Goal: Information Seeking & Learning: Check status

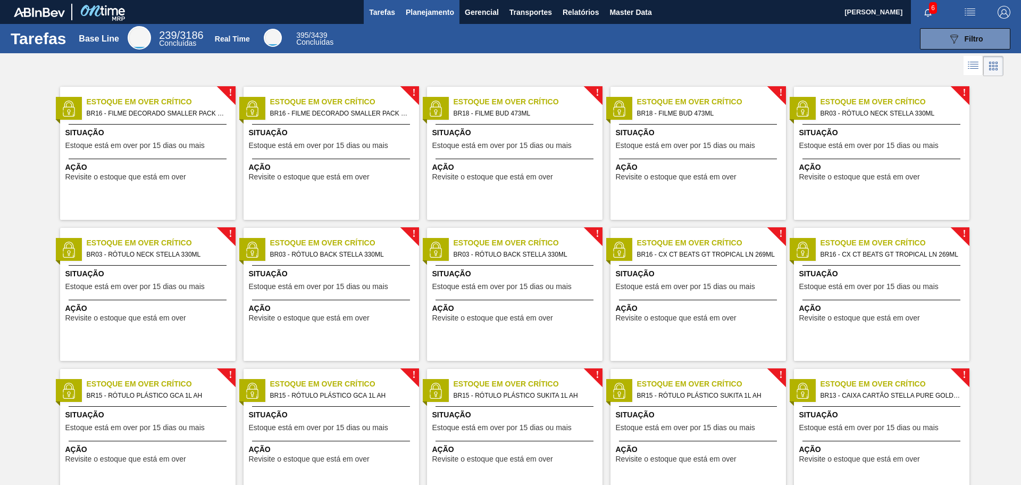
click at [419, 15] on span "Planejamento" at bounding box center [430, 12] width 48 height 13
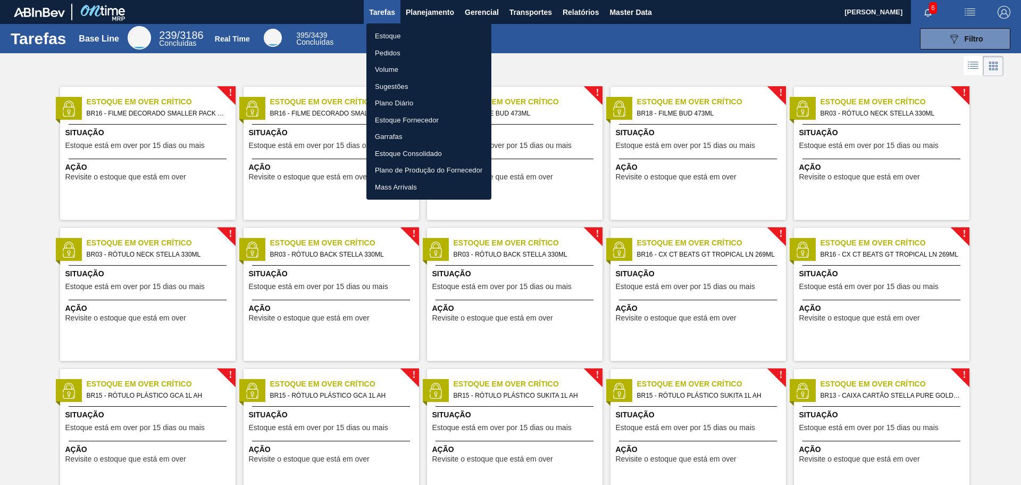
click at [398, 33] on li "Estoque" at bounding box center [429, 36] width 125 height 17
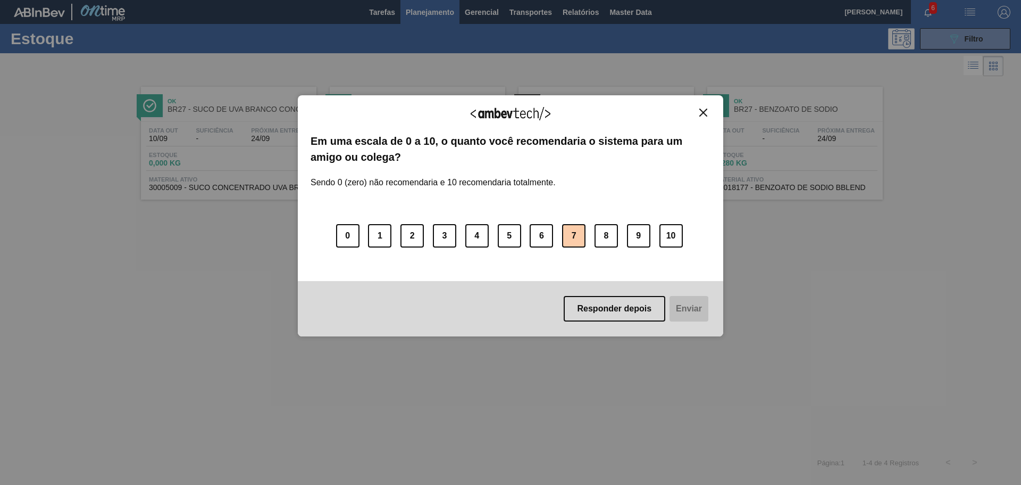
click at [565, 234] on button "7" at bounding box center [573, 235] width 23 height 23
click at [635, 310] on button "Responder depois" at bounding box center [613, 309] width 102 height 26
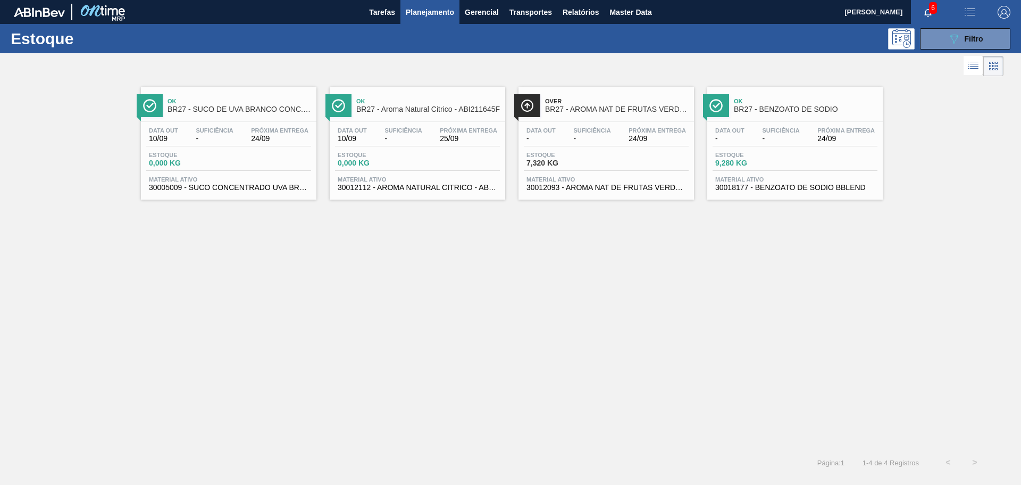
click at [238, 144] on div "Data [DATE] Suficiência - Próxima Entrega 24/09" at bounding box center [228, 136] width 165 height 19
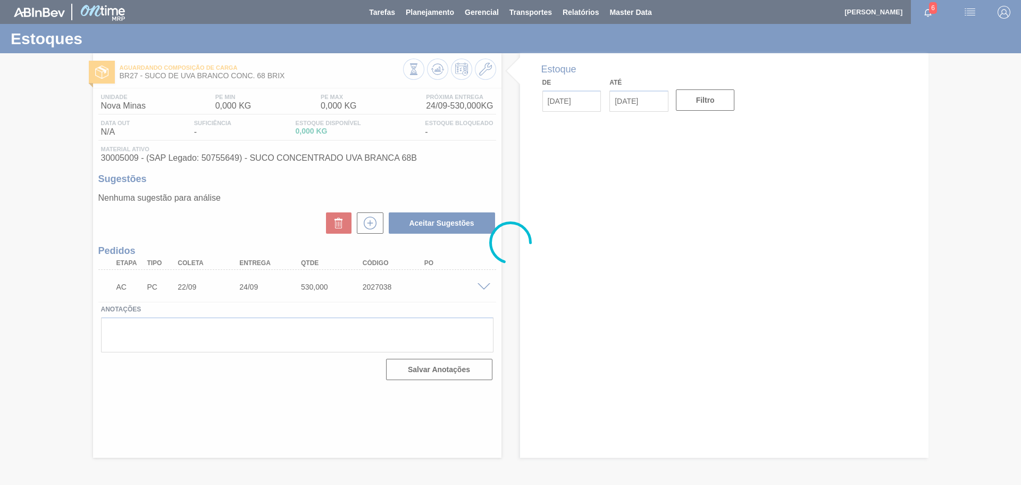
click at [486, 284] on div at bounding box center [510, 242] width 1021 height 485
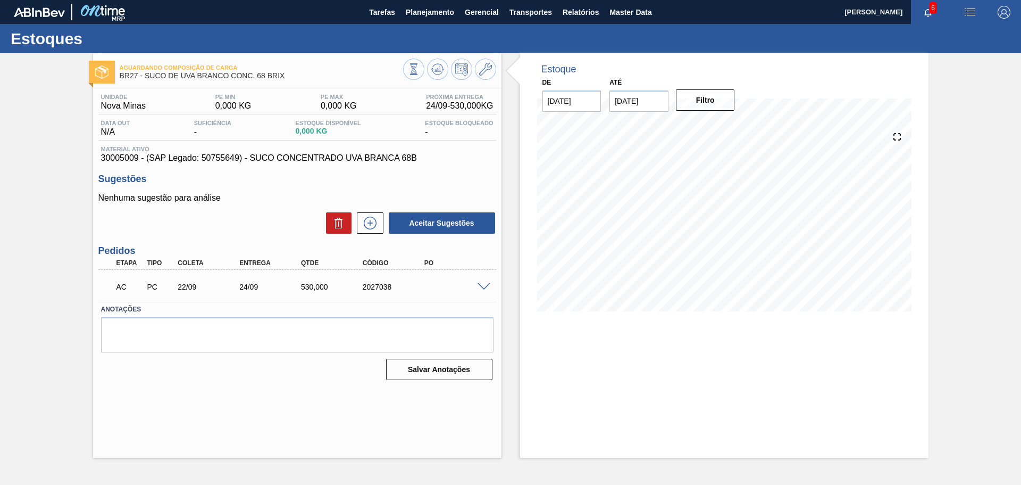
click at [485, 288] on span at bounding box center [484, 287] width 13 height 8
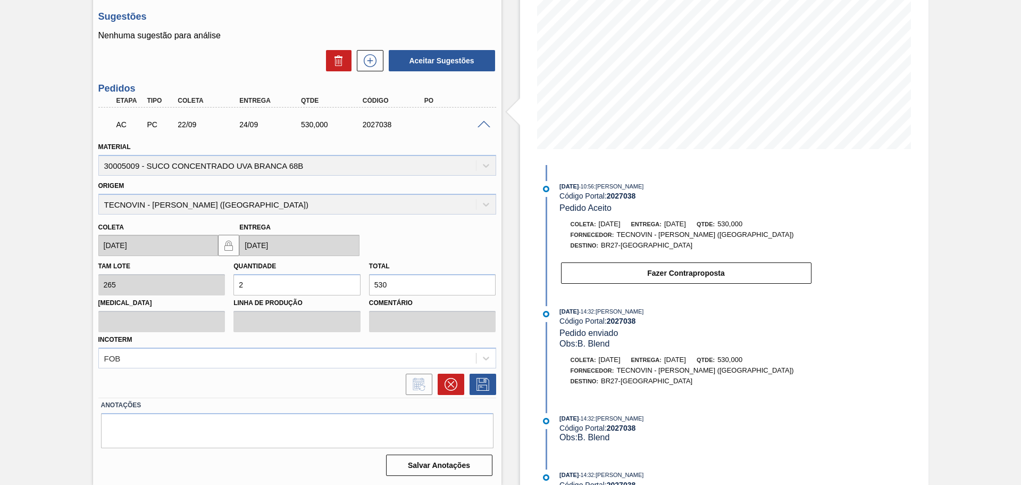
click at [482, 124] on span at bounding box center [484, 125] width 13 height 8
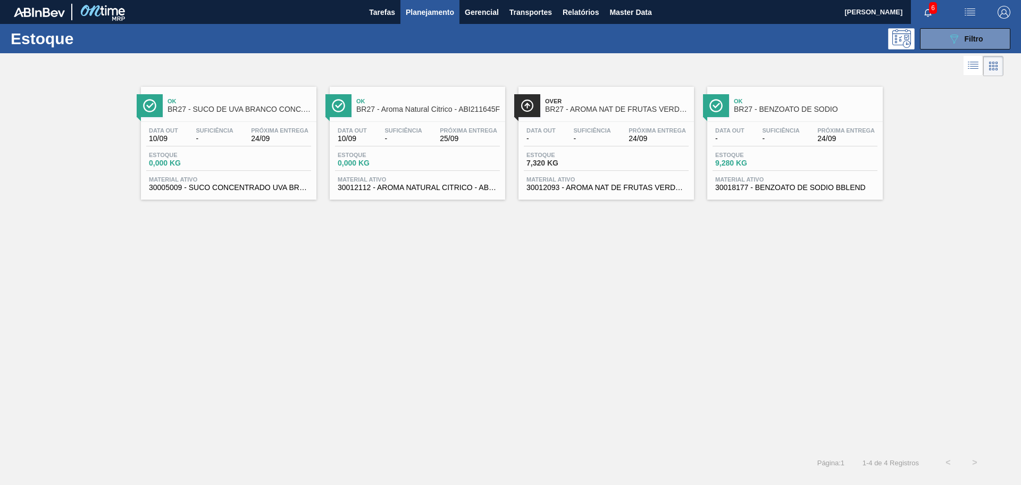
click at [423, 156] on div "Estoque 0,000 KG" at bounding box center [417, 161] width 165 height 19
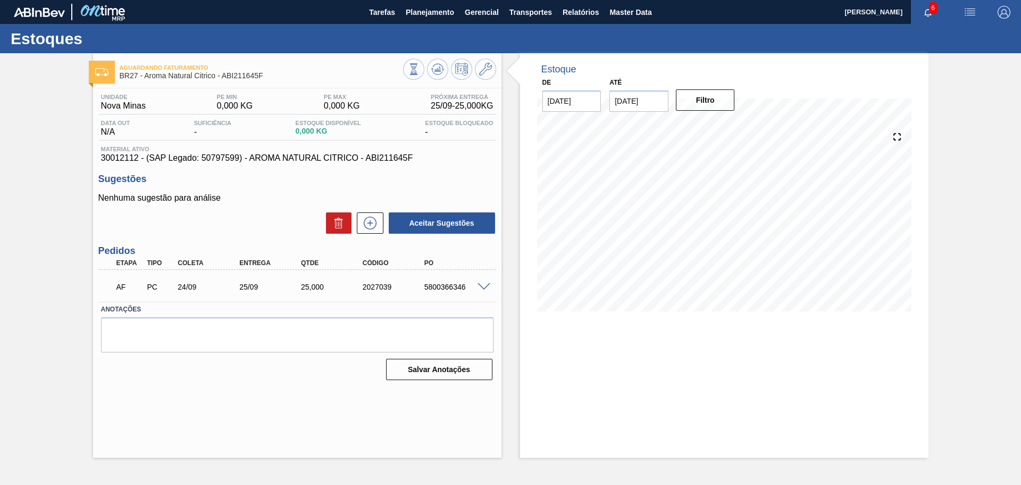
click at [478, 284] on span at bounding box center [484, 287] width 13 height 8
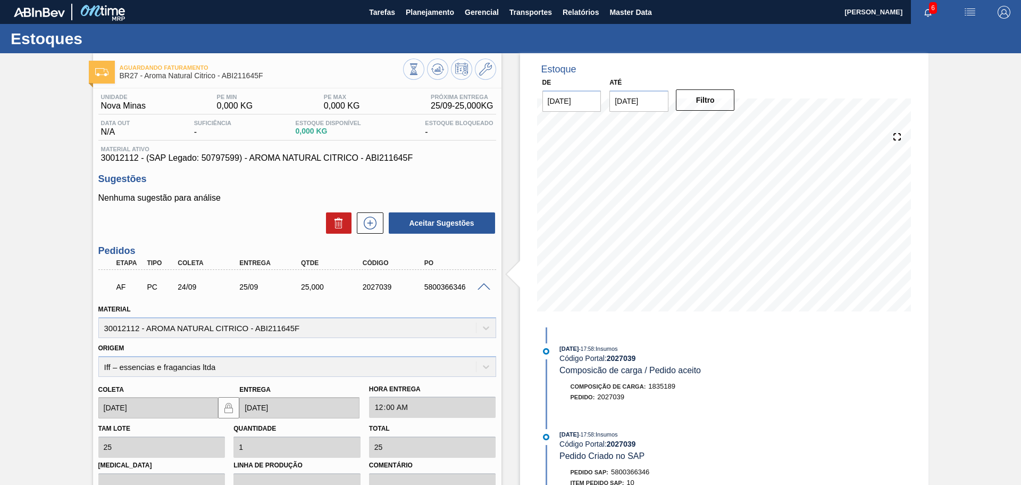
click at [455, 291] on div "AF PC 24/09 25/09 25,000 2027039 5800366346" at bounding box center [295, 285] width 370 height 21
copy div "5800366346"
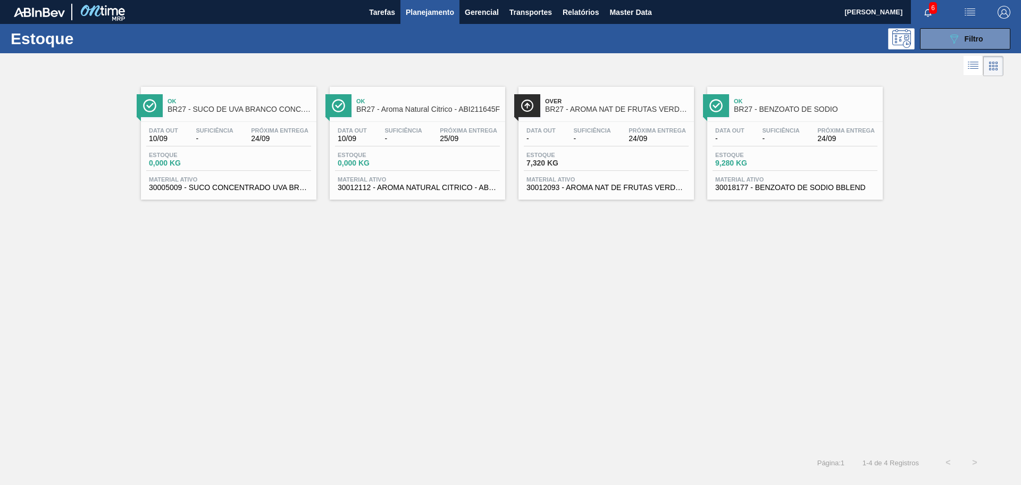
click at [632, 128] on span "Próxima Entrega" at bounding box center [657, 130] width 57 height 6
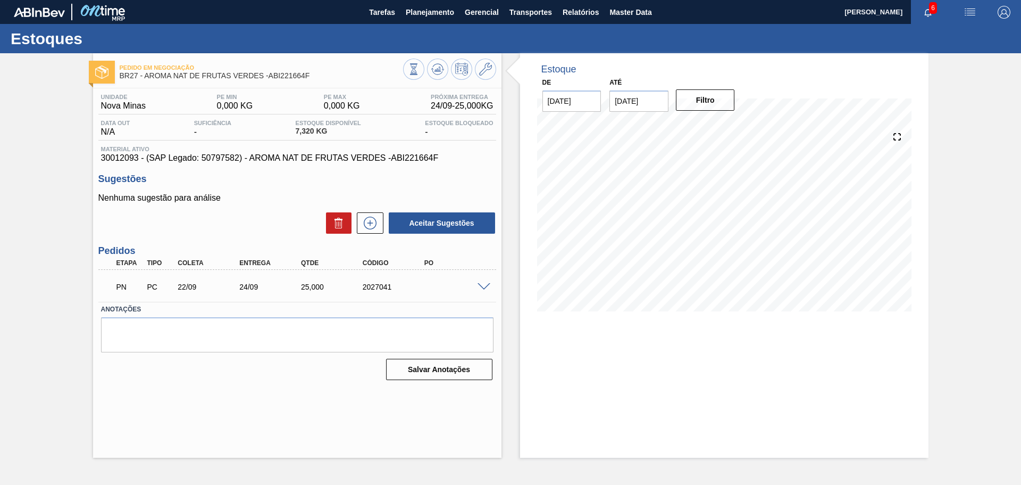
click at [484, 286] on span at bounding box center [484, 287] width 13 height 8
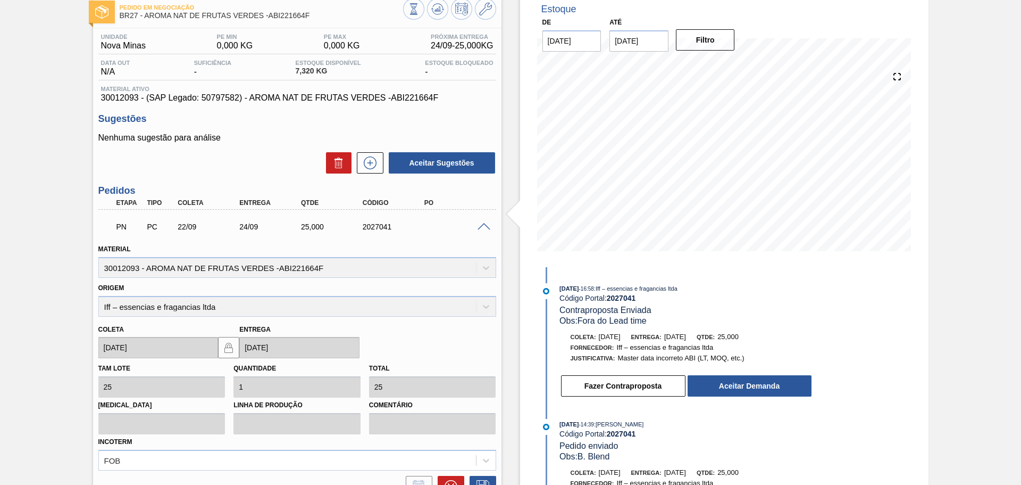
scroll to position [162, 0]
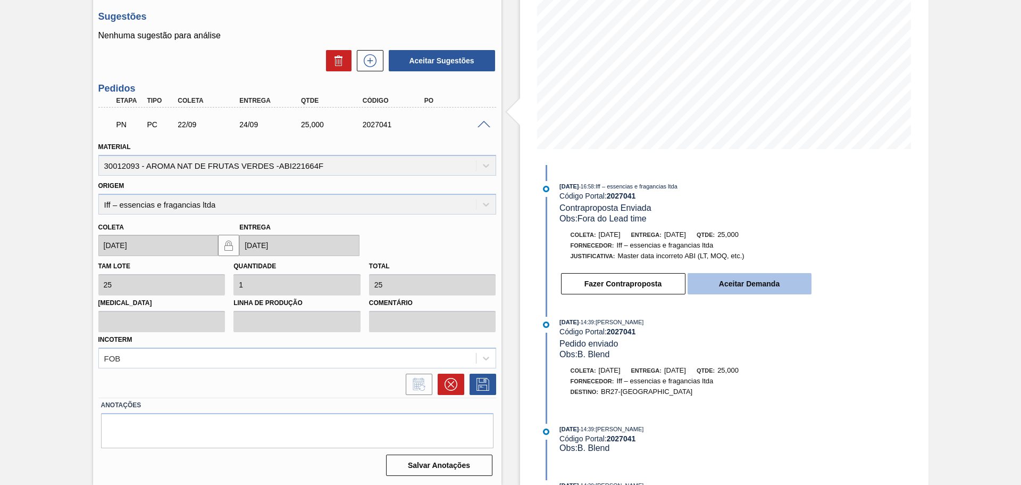
click at [745, 280] on button "Aceitar Demanda" at bounding box center [750, 283] width 124 height 21
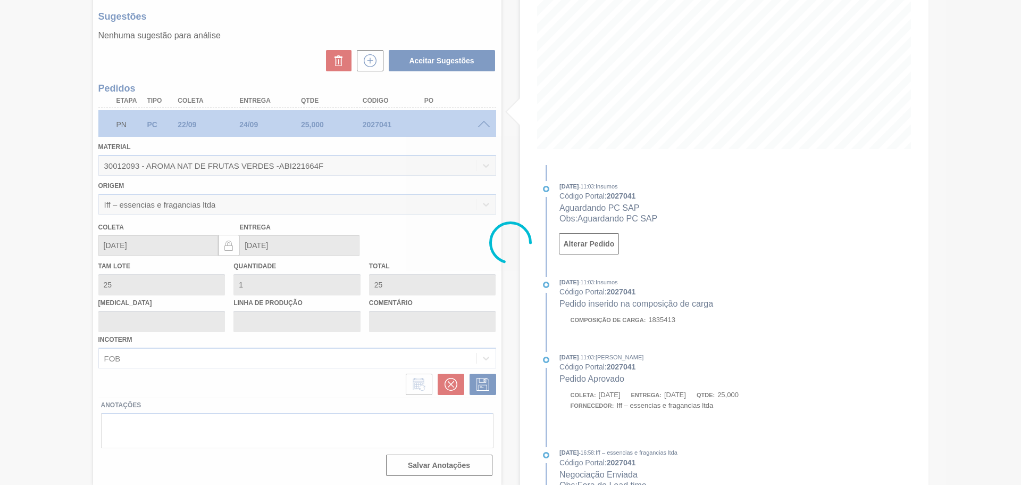
type input "[DATE]"
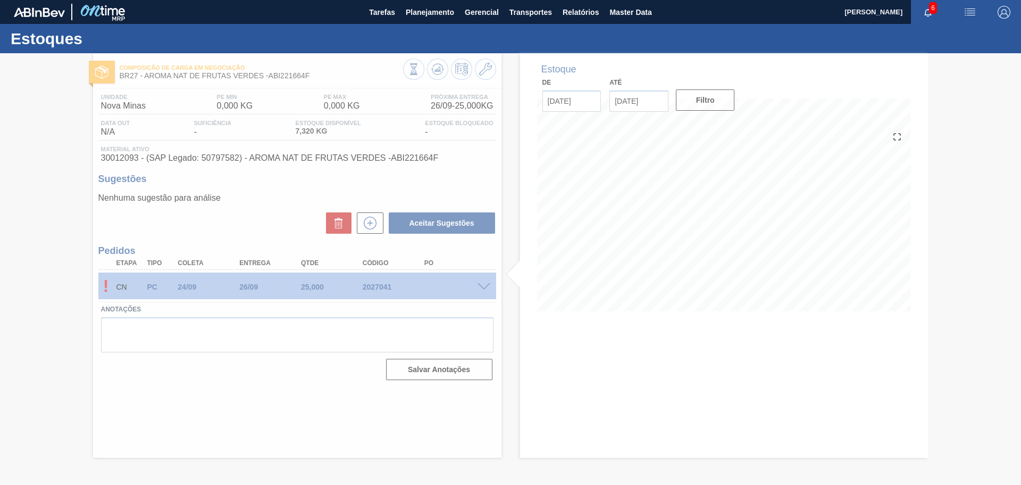
scroll to position [0, 0]
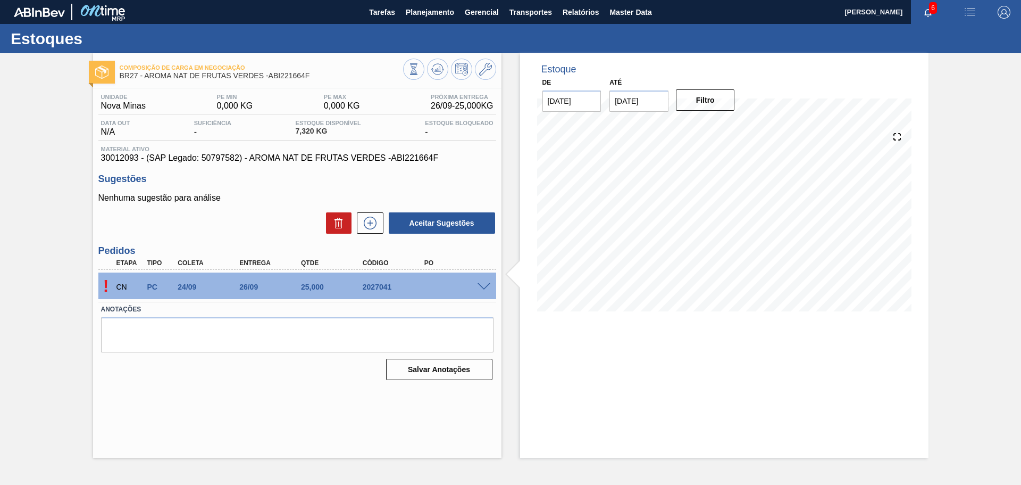
click at [484, 278] on div "! CN PC 24/09 26/09 25,000 2027041" at bounding box center [297, 285] width 398 height 27
click at [481, 283] on span at bounding box center [484, 287] width 13 height 8
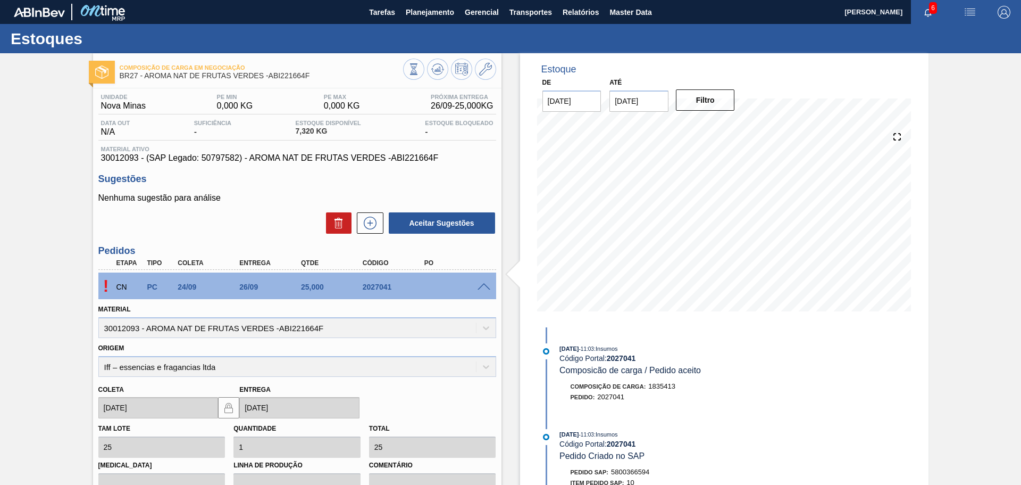
click at [839, 372] on div "Estoque De [DATE] Até [DATE] Filtro [DATE] 11:03 : Insumos Código Portal: 20270…" at bounding box center [724, 350] width 409 height 594
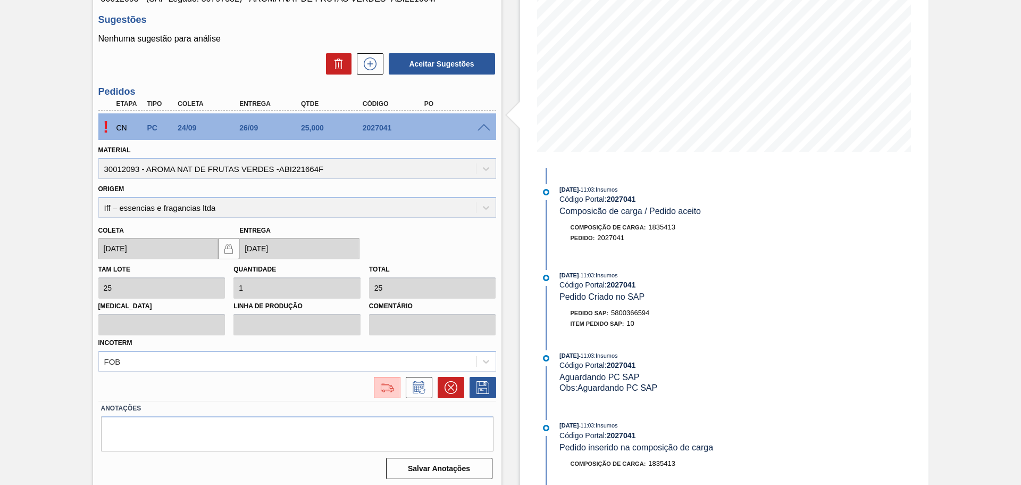
scroll to position [160, 0]
click at [376, 389] on button at bounding box center [387, 386] width 27 height 21
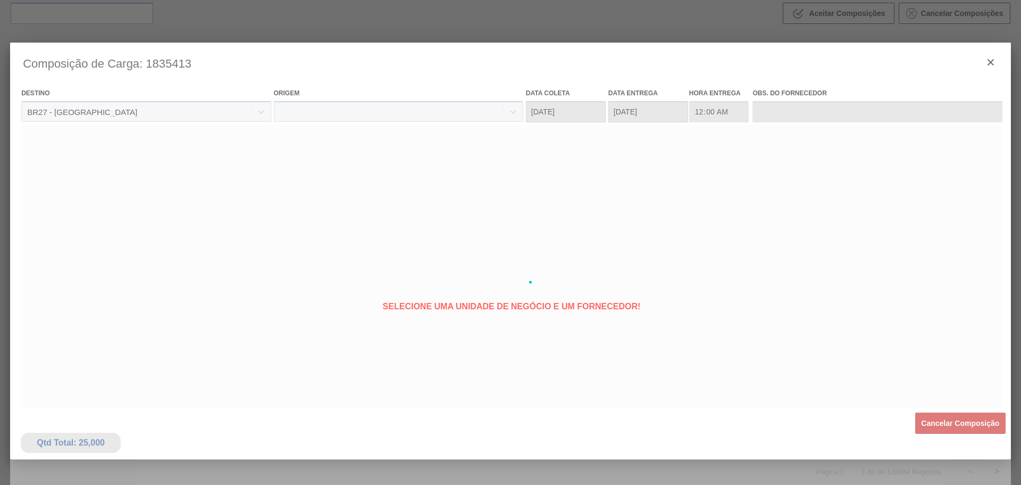
type coleta "[DATE]"
type entrega "[DATE]"
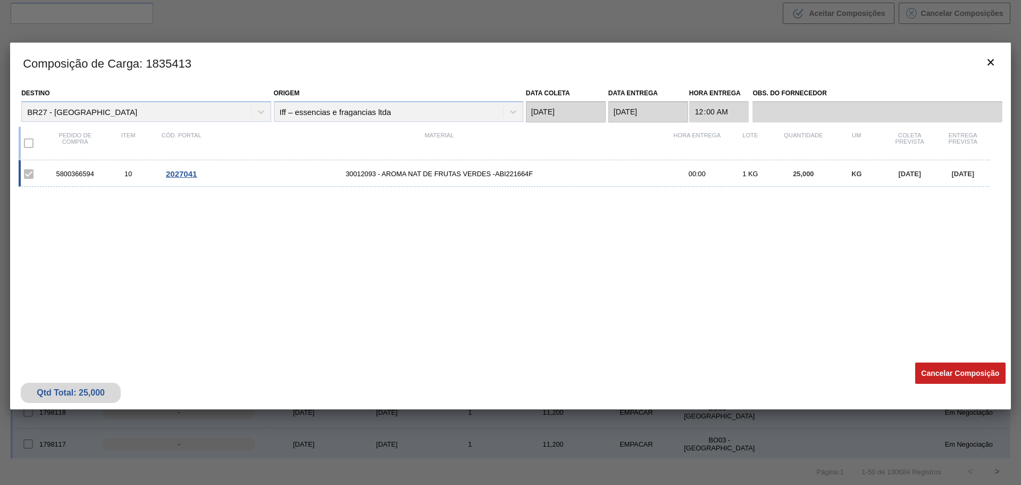
click at [174, 174] on span "2027041" at bounding box center [181, 173] width 31 height 9
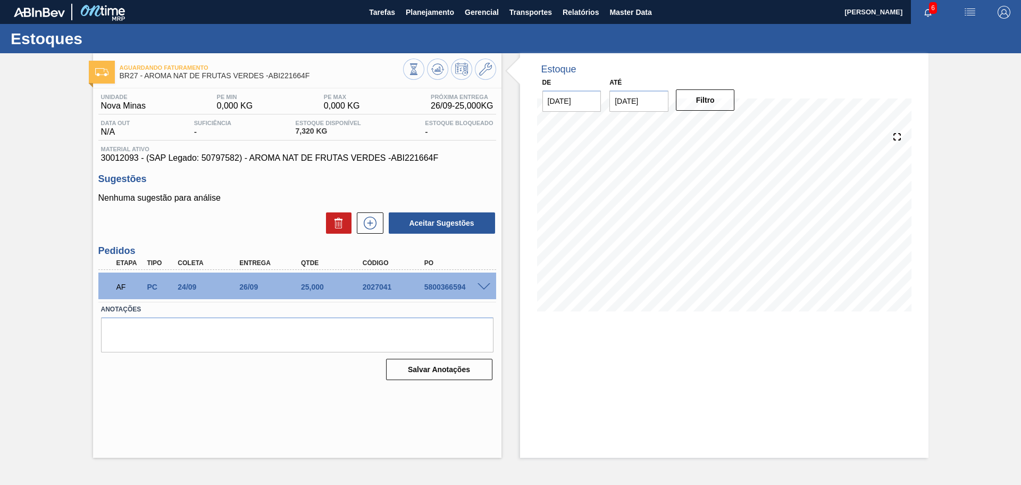
click at [484, 286] on span at bounding box center [484, 287] width 13 height 8
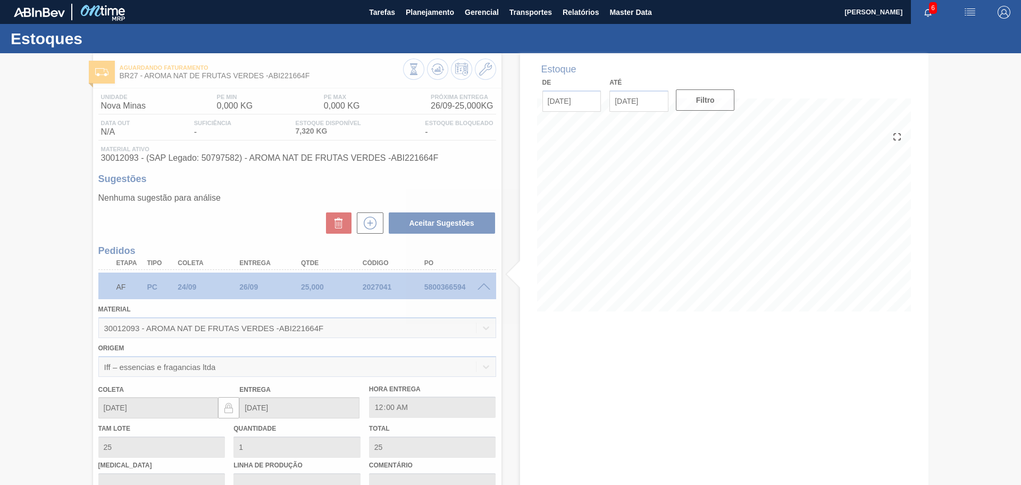
click at [490, 315] on div at bounding box center [510, 268] width 1021 height 431
click at [450, 289] on div at bounding box center [510, 268] width 1021 height 431
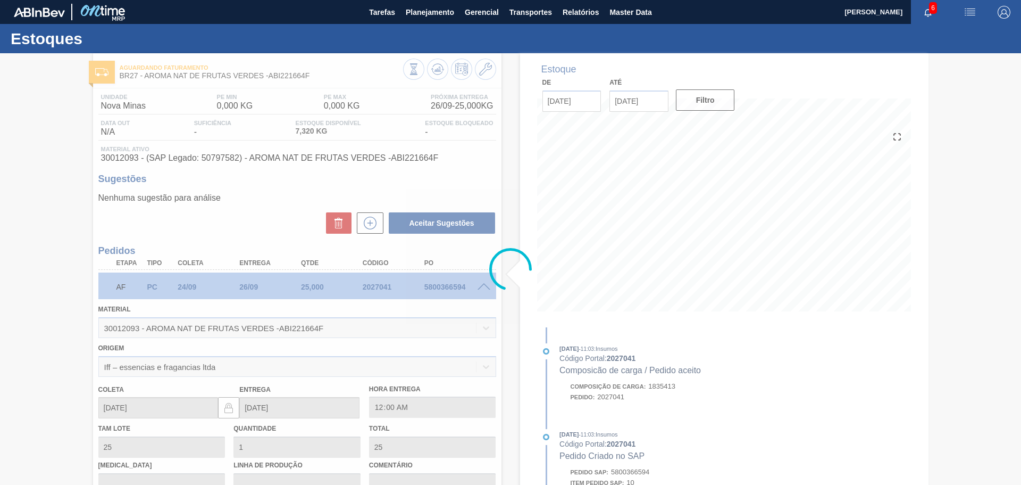
click at [441, 286] on div at bounding box center [510, 268] width 1021 height 431
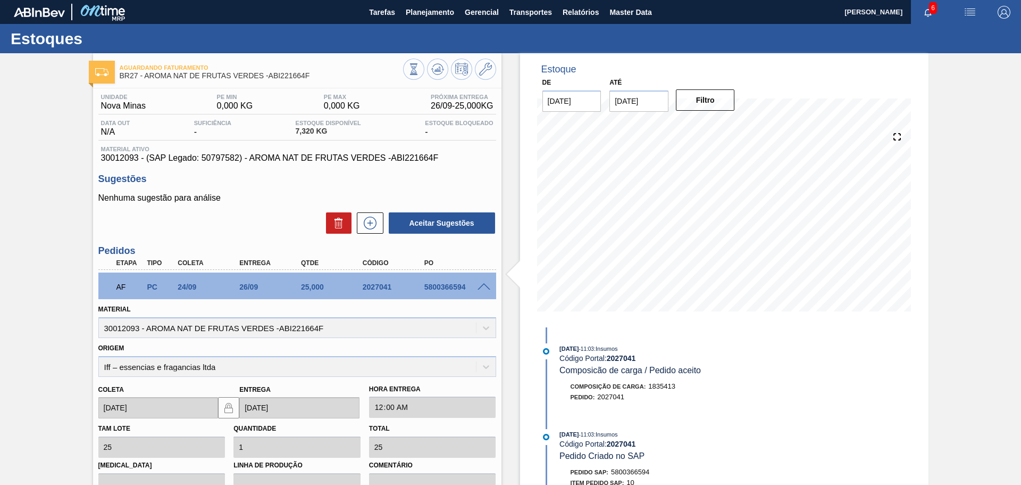
click at [449, 292] on div "AF PC 24/09 26/09 25,000 2027041 5800366594" at bounding box center [295, 285] width 370 height 21
copy div "5800366594"
click at [388, 155] on span "30012093 - (SAP Legado: 50797582) - AROMA NAT DE FRUTAS VERDES -ABI221664F" at bounding box center [297, 158] width 393 height 10
drag, startPoint x: 251, startPoint y: 156, endPoint x: 385, endPoint y: 159, distance: 134.1
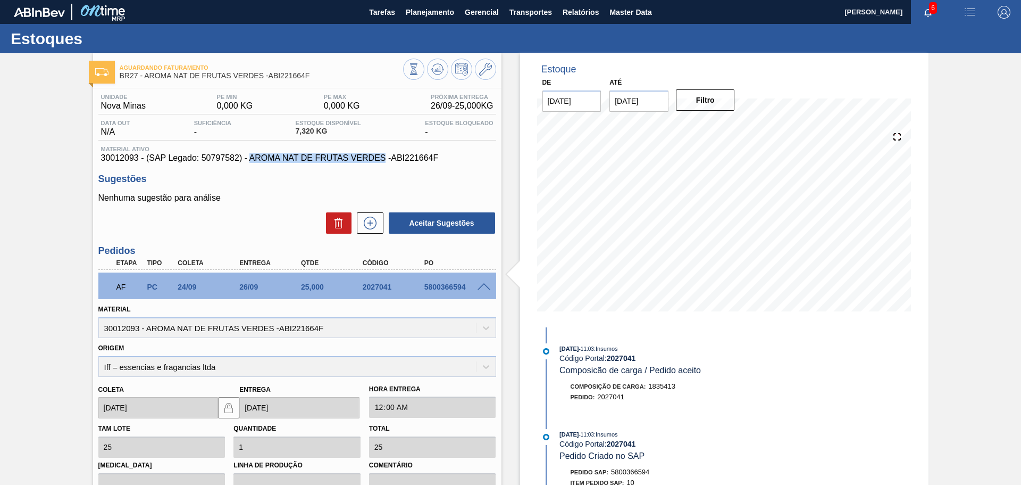
click at [385, 159] on span "30012093 - (SAP Legado: 50797582) - AROMA NAT DE FRUTAS VERDES -ABI221664F" at bounding box center [297, 158] width 393 height 10
copy span "AROMA NAT DE FRUTAS VERDES"
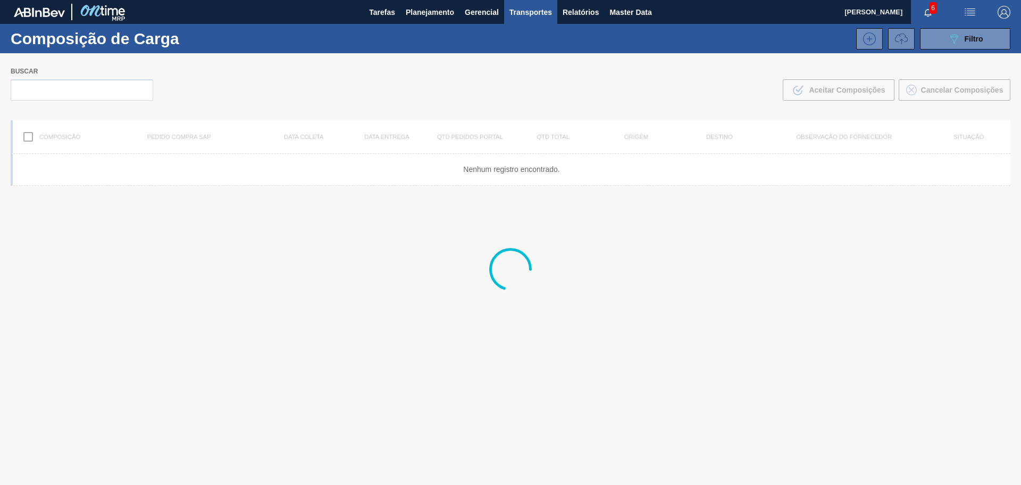
click at [426, 240] on div at bounding box center [510, 268] width 1021 height 431
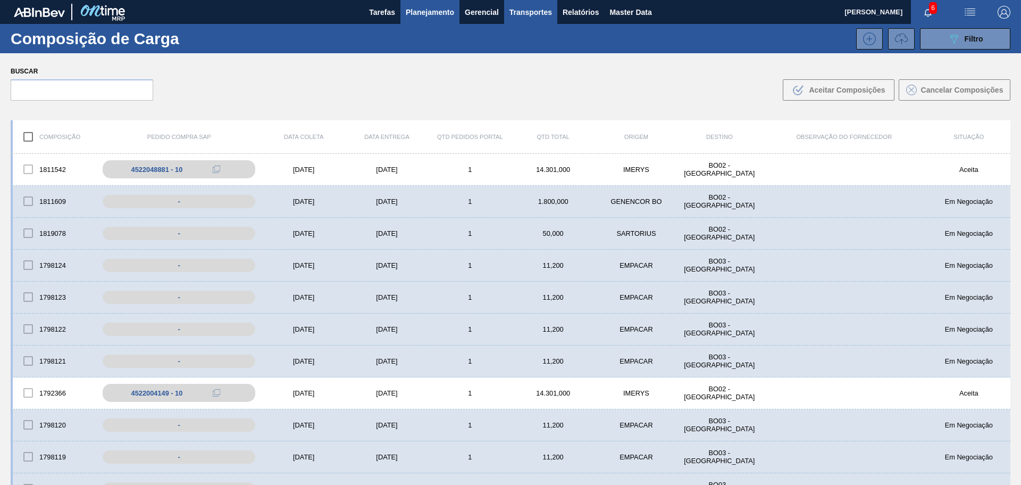
click at [448, 10] on span "Planejamento" at bounding box center [430, 12] width 48 height 13
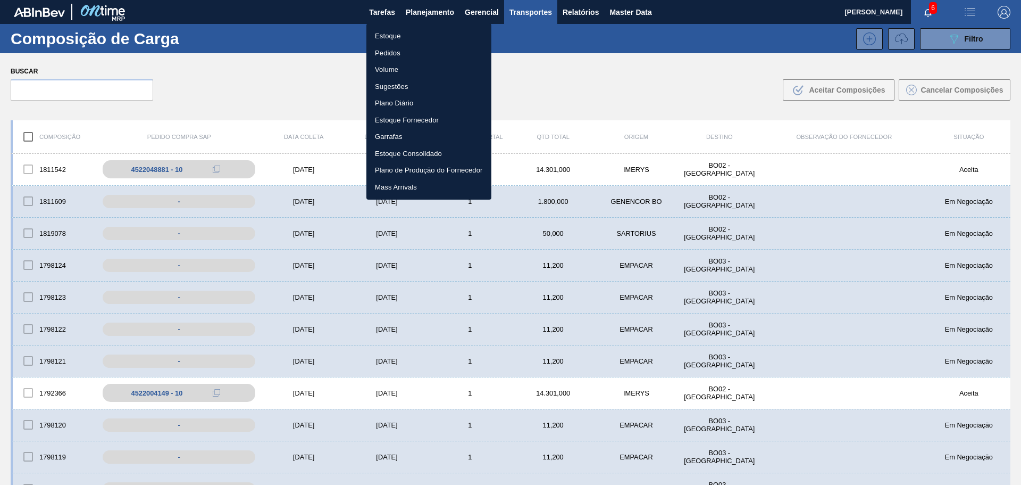
click at [392, 31] on li "Estoque" at bounding box center [429, 36] width 125 height 17
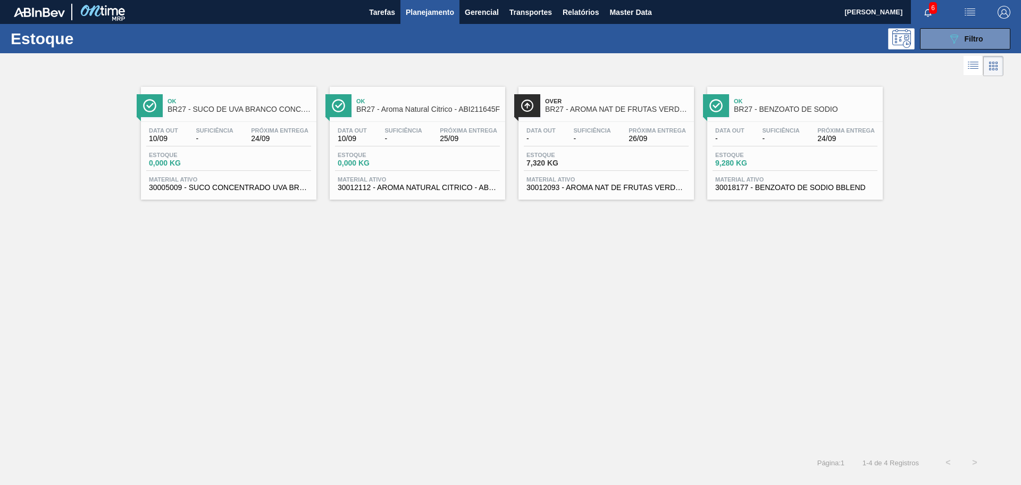
click at [415, 115] on div "Ok BR27 - Aroma Natural Citrico - ABI211645F" at bounding box center [428, 106] width 144 height 24
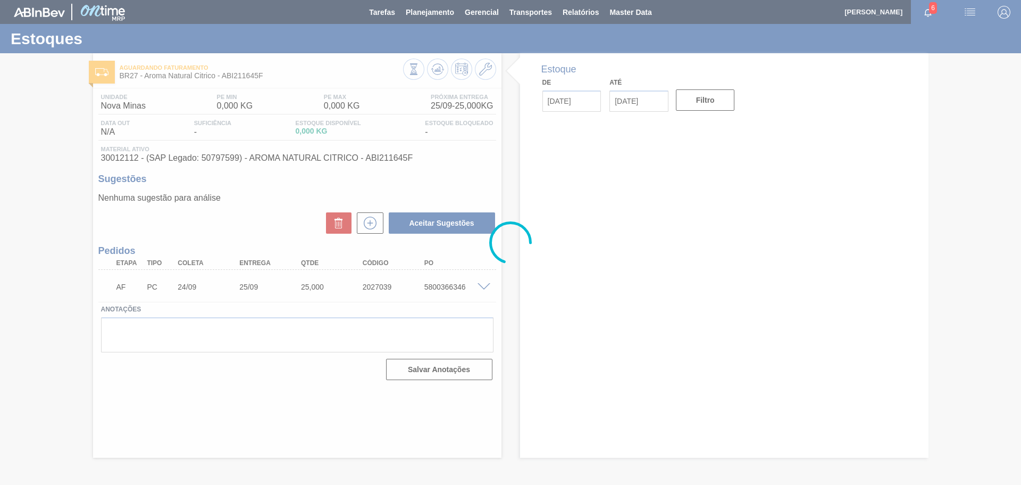
click at [248, 71] on div at bounding box center [510, 242] width 1021 height 485
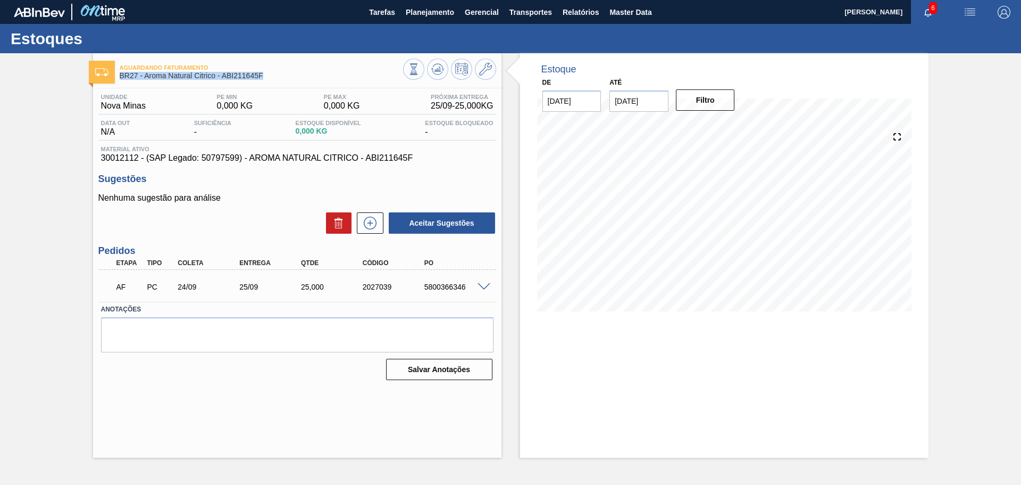
drag, startPoint x: 267, startPoint y: 78, endPoint x: 122, endPoint y: 77, distance: 144.7
click at [120, 77] on span "BR27 - Aroma Natural Citrico - ABI211645F" at bounding box center [262, 76] width 284 height 8
copy span "BR27 - Aroma Natural Citrico - ABI211645F"
click at [429, 14] on span "Planejamento" at bounding box center [430, 12] width 48 height 13
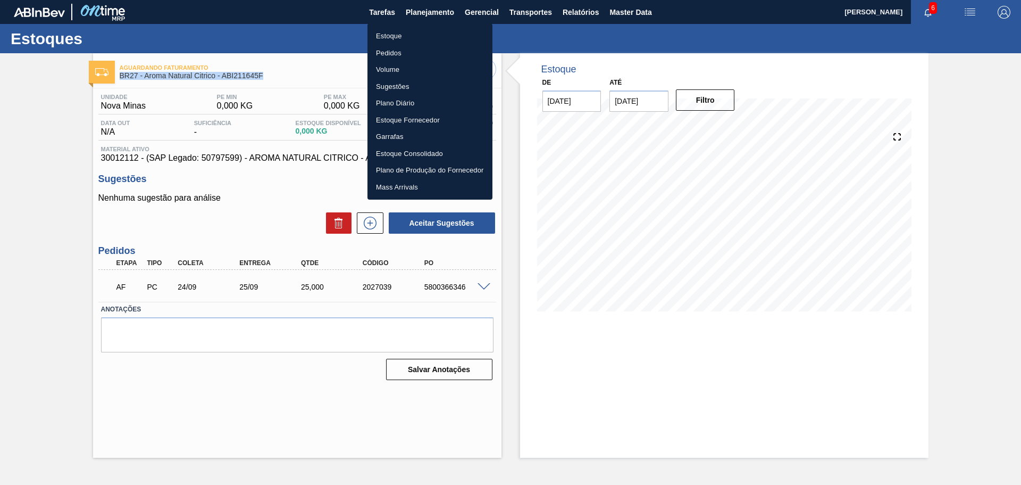
click at [385, 34] on li "Estoque" at bounding box center [430, 36] width 125 height 17
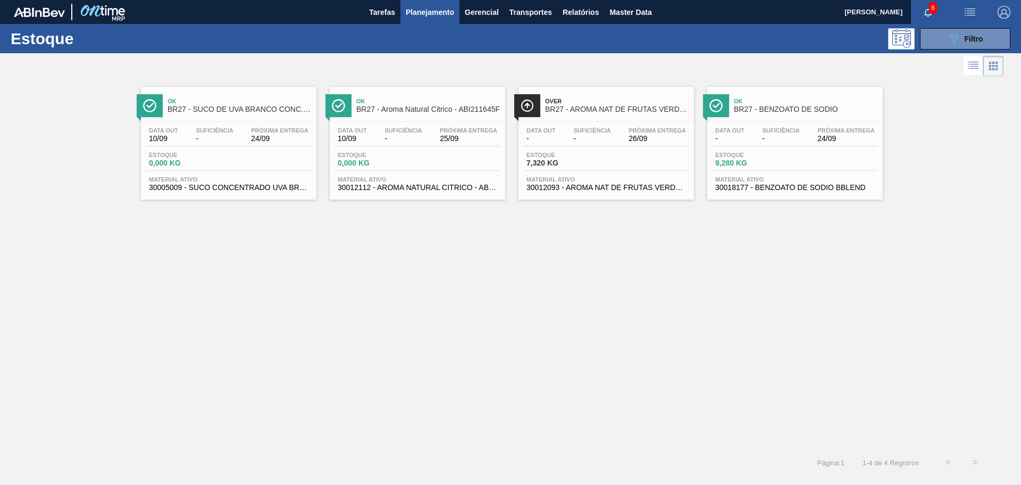
click at [770, 149] on div "Data out - Suficiência - Próxima Entrega 24/09 Estoque 9,280 KG Material ativo …" at bounding box center [796, 158] width 176 height 72
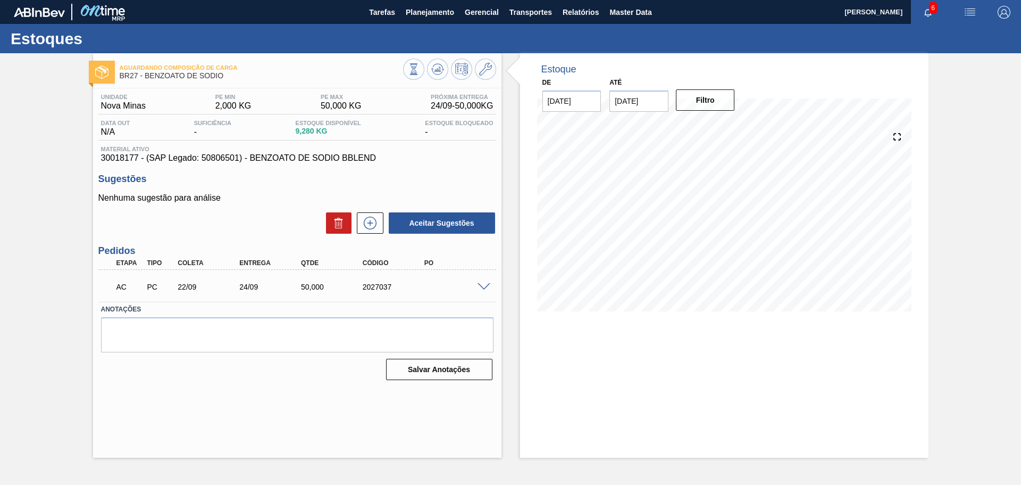
click at [253, 397] on div "Aguardando Composição de Carga BR27 - BENZOATO DE SODIO Unidade Nova Minas PE M…" at bounding box center [297, 255] width 409 height 404
